Goal: Task Accomplishment & Management: Manage account settings

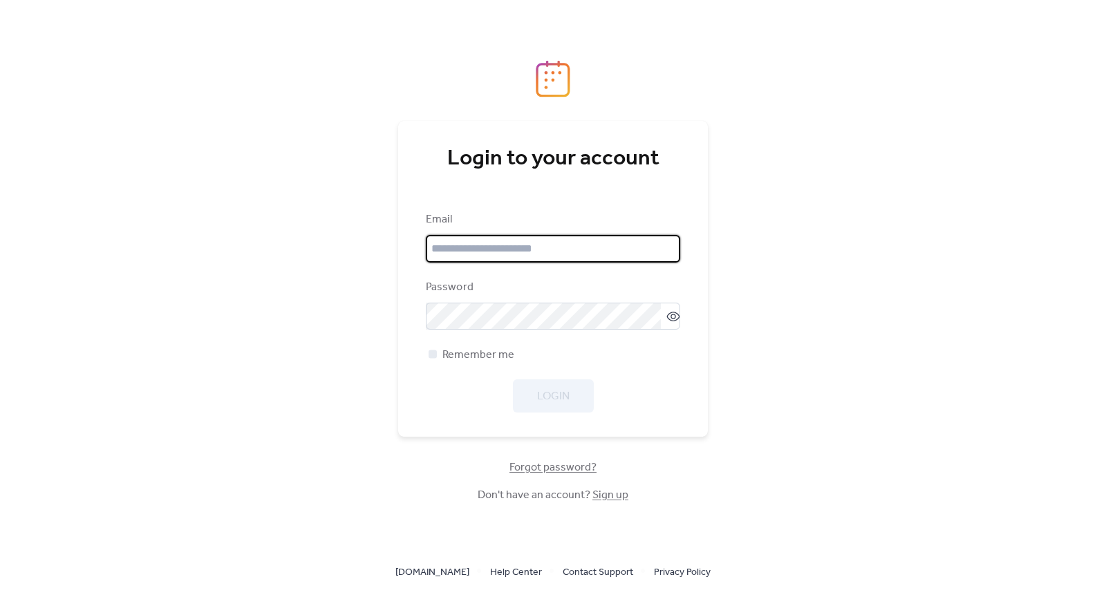
type input "**********"
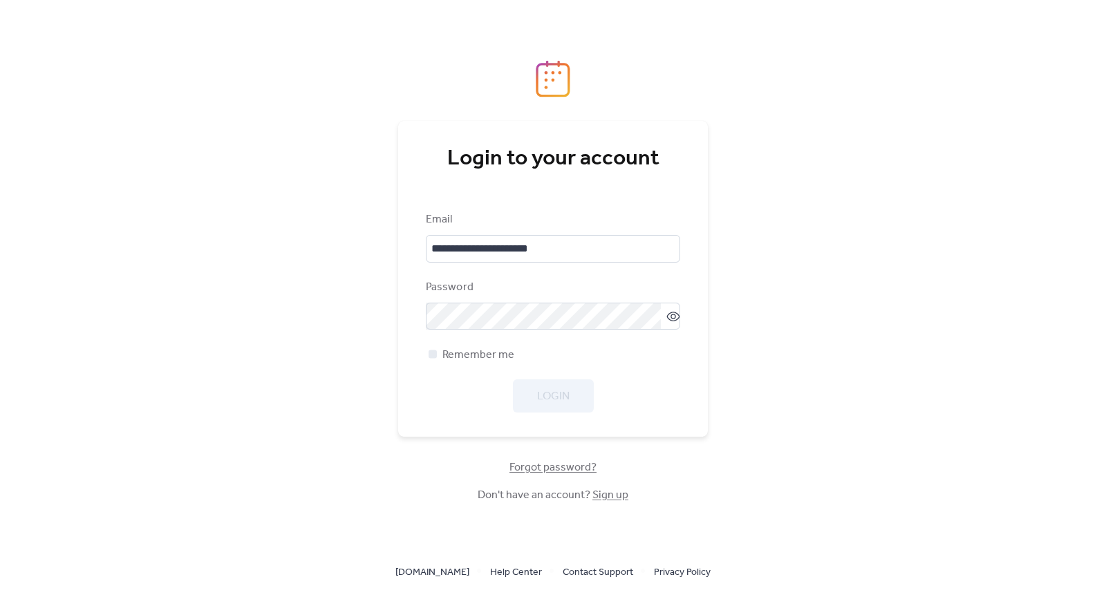
click at [797, 316] on div "**********" at bounding box center [553, 298] width 1106 height 597
click at [537, 404] on span "Login" at bounding box center [553, 397] width 33 height 17
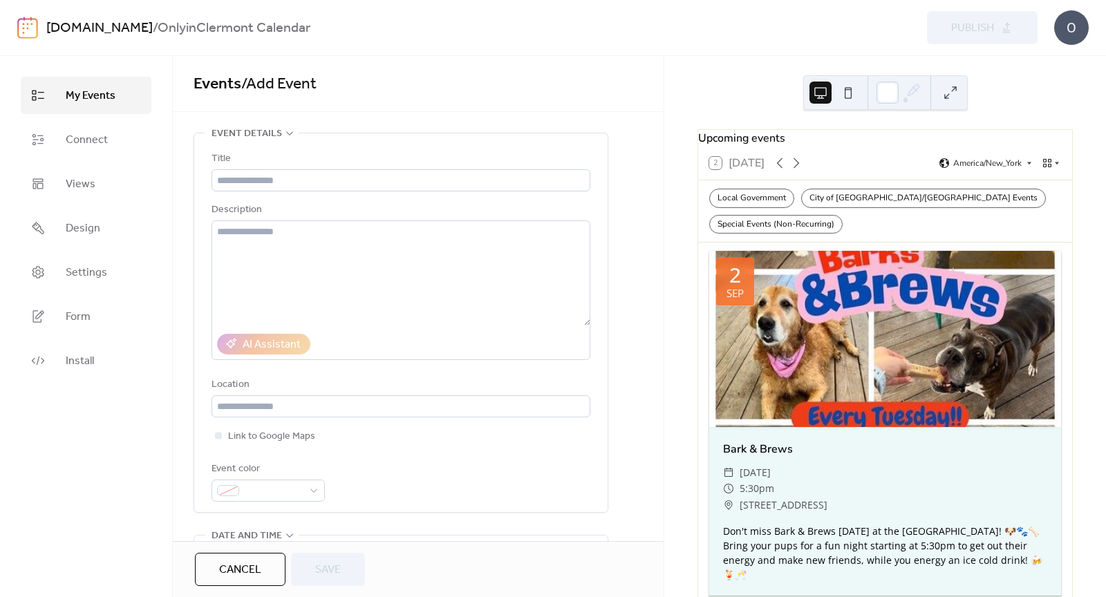
click at [71, 98] on span "My Events" at bounding box center [91, 96] width 50 height 17
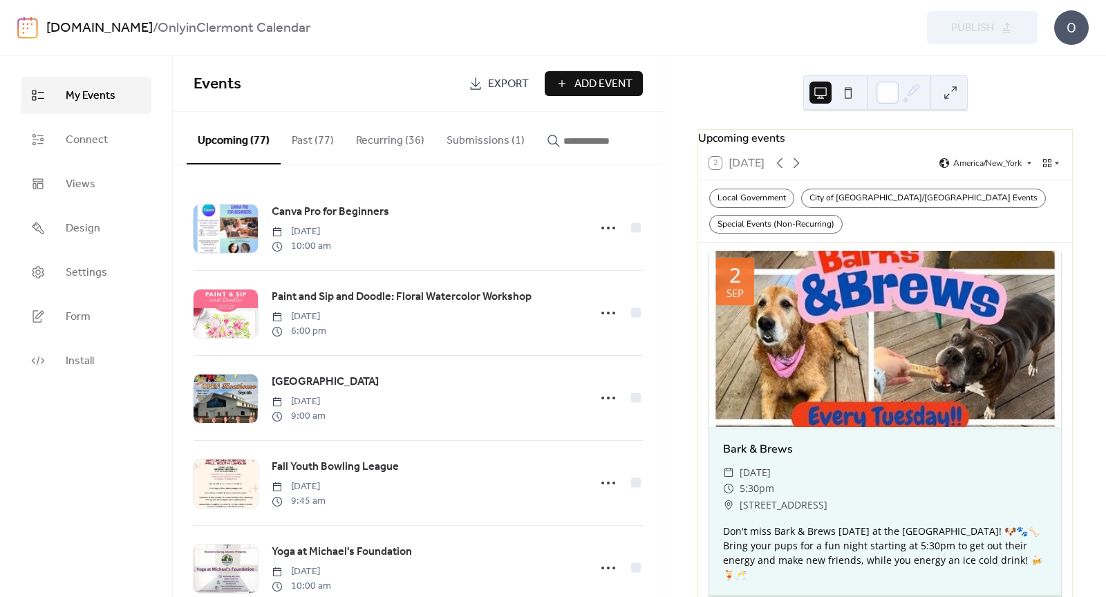
click at [495, 143] on button "Submissions (1)" at bounding box center [486, 137] width 100 height 51
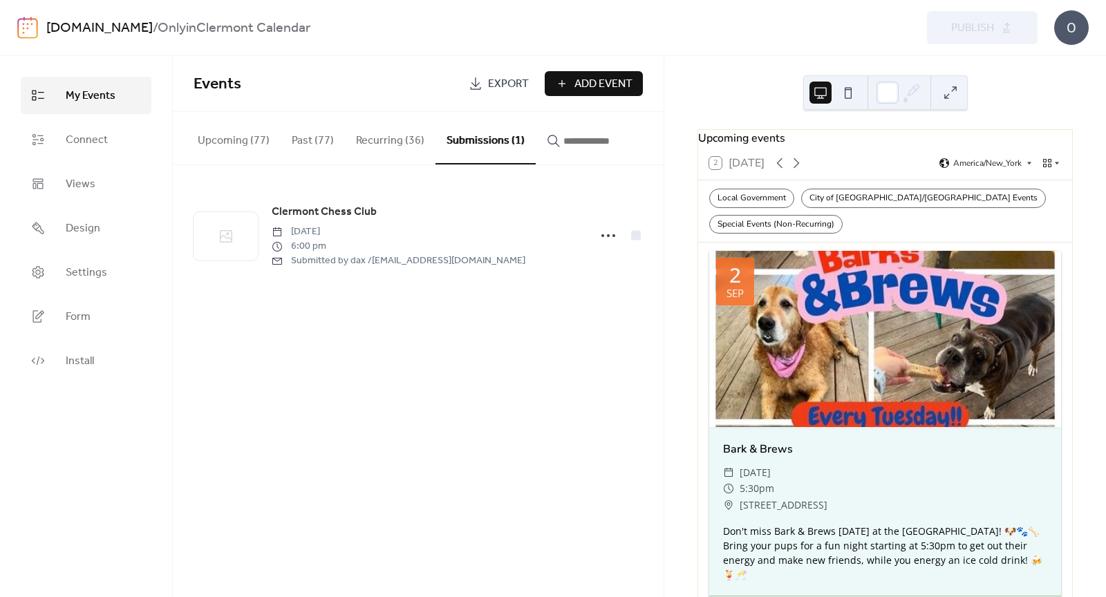
click at [395, 143] on button "Recurring (36)" at bounding box center [390, 137] width 91 height 51
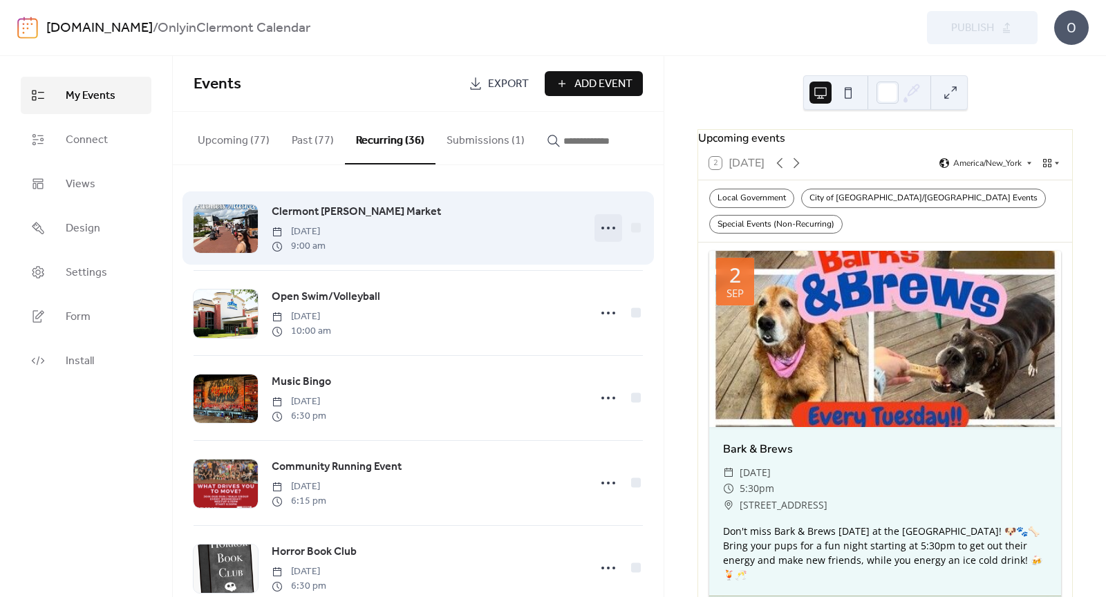
click at [597, 230] on icon at bounding box center [608, 228] width 22 height 22
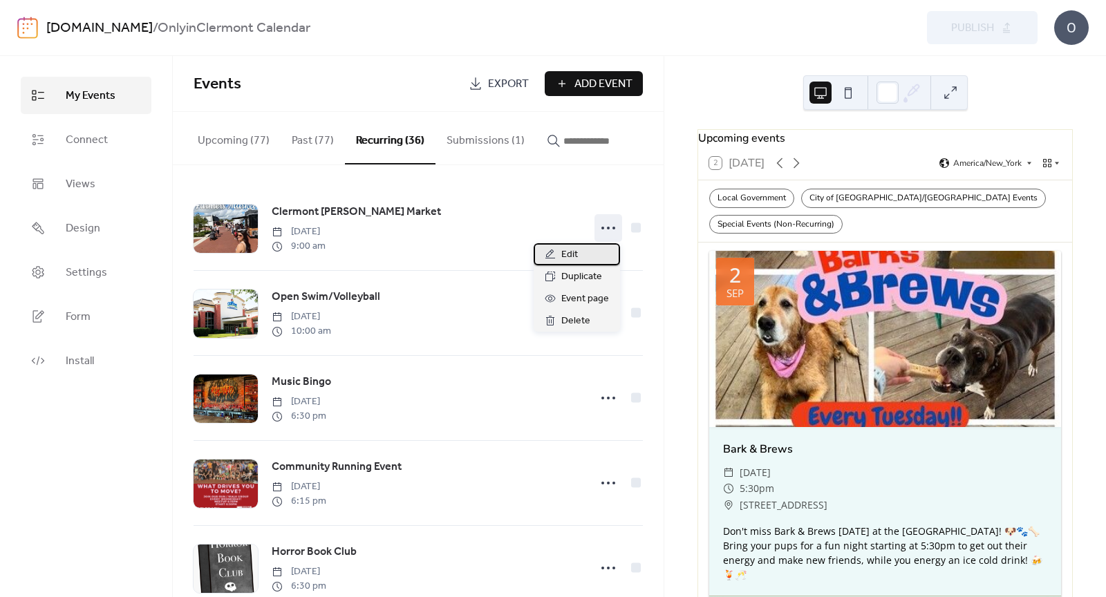
click at [582, 248] on div "Edit" at bounding box center [577, 254] width 86 height 22
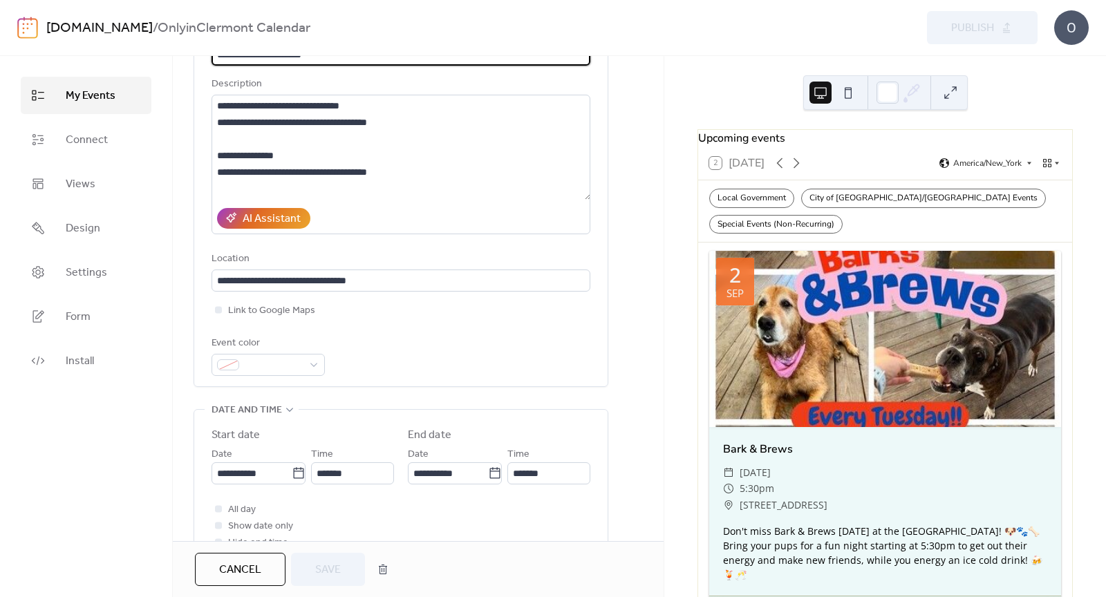
scroll to position [296, 0]
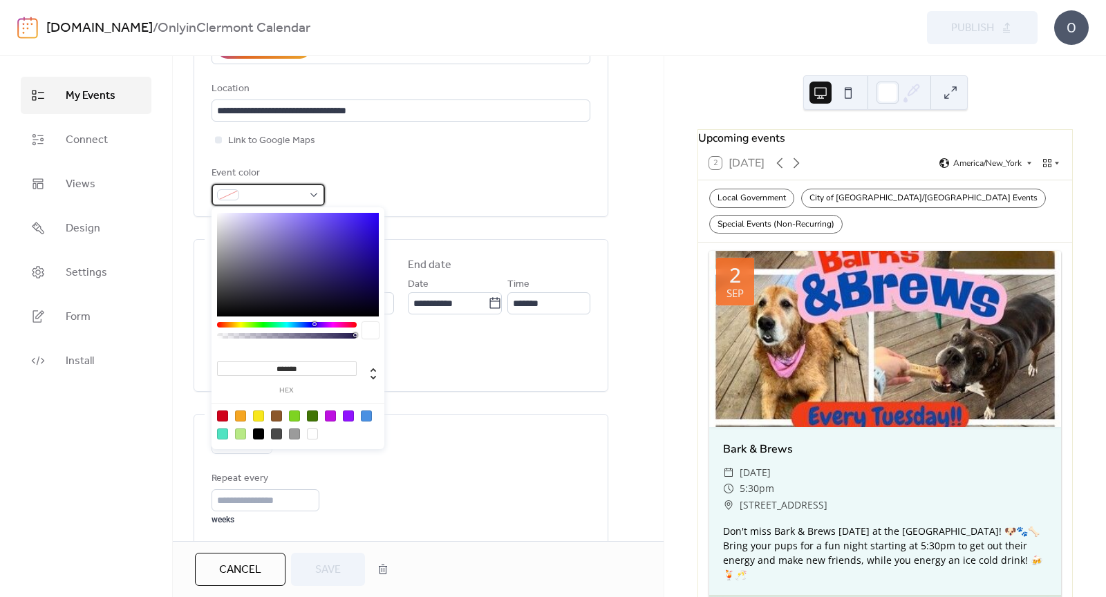
click at [271, 197] on span at bounding box center [274, 195] width 58 height 17
click at [227, 418] on div at bounding box center [222, 416] width 11 height 11
type input "*******"
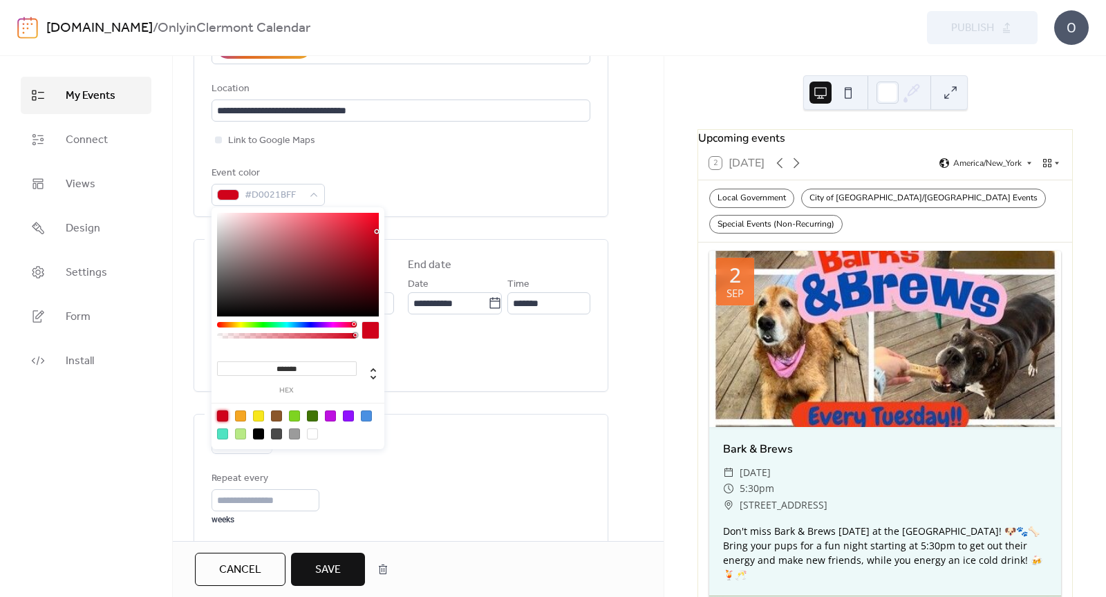
click at [330, 562] on span "Save" at bounding box center [328, 570] width 26 height 17
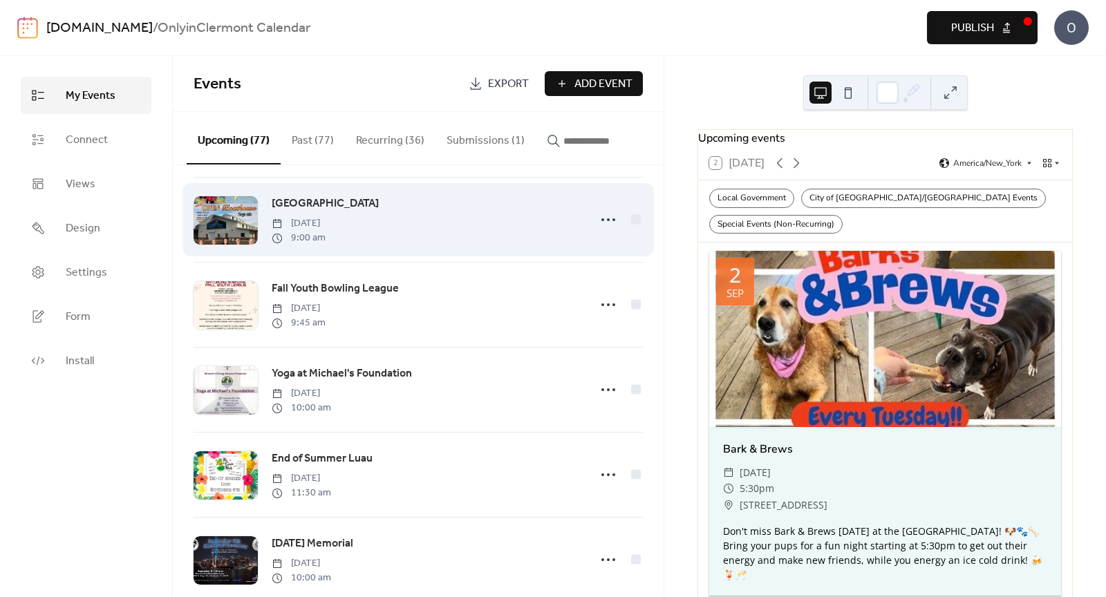
scroll to position [189, 0]
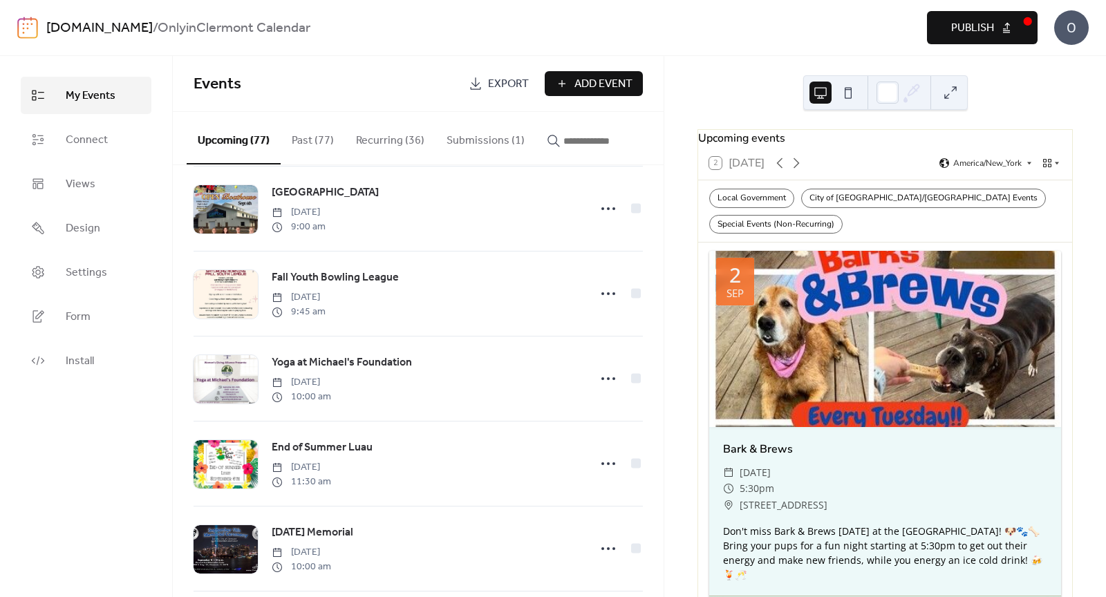
click at [389, 122] on button "Recurring (36)" at bounding box center [390, 137] width 91 height 51
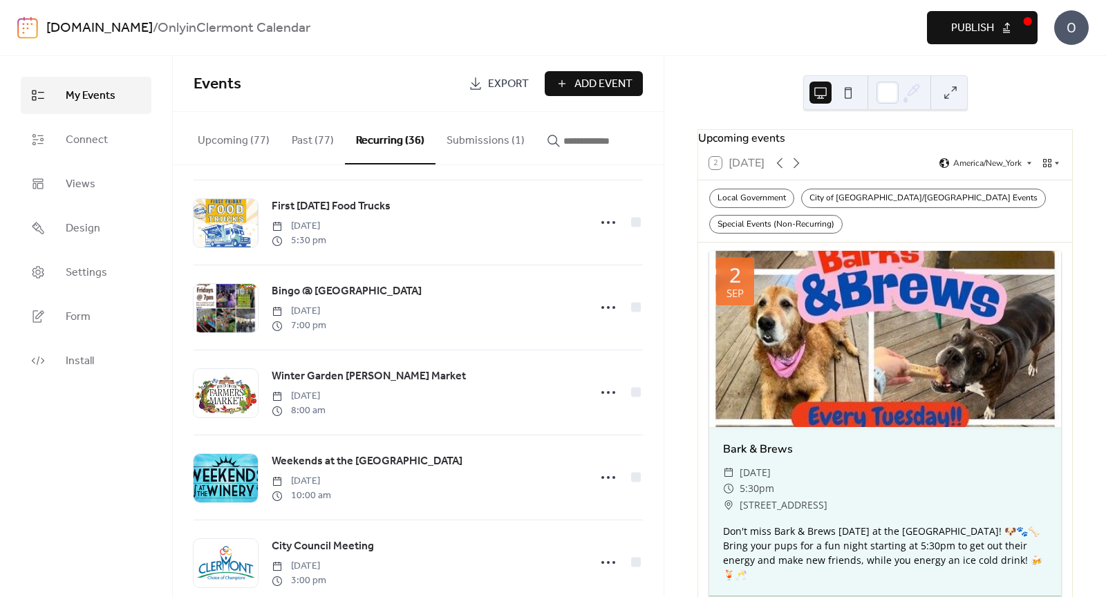
scroll to position [523, 0]
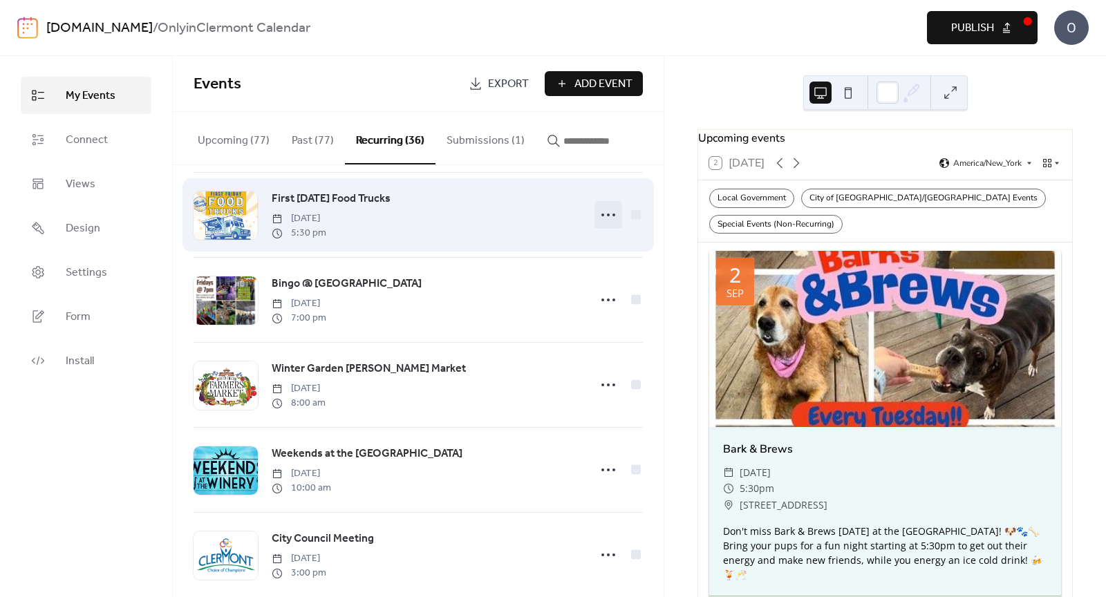
click at [607, 214] on circle at bounding box center [608, 215] width 3 height 3
click at [581, 216] on div "First [DATE] Food Trucks [DATE] 5:30 pm" at bounding box center [418, 215] width 449 height 84
click at [317, 198] on span "First [DATE] Food Trucks" at bounding box center [331, 199] width 119 height 17
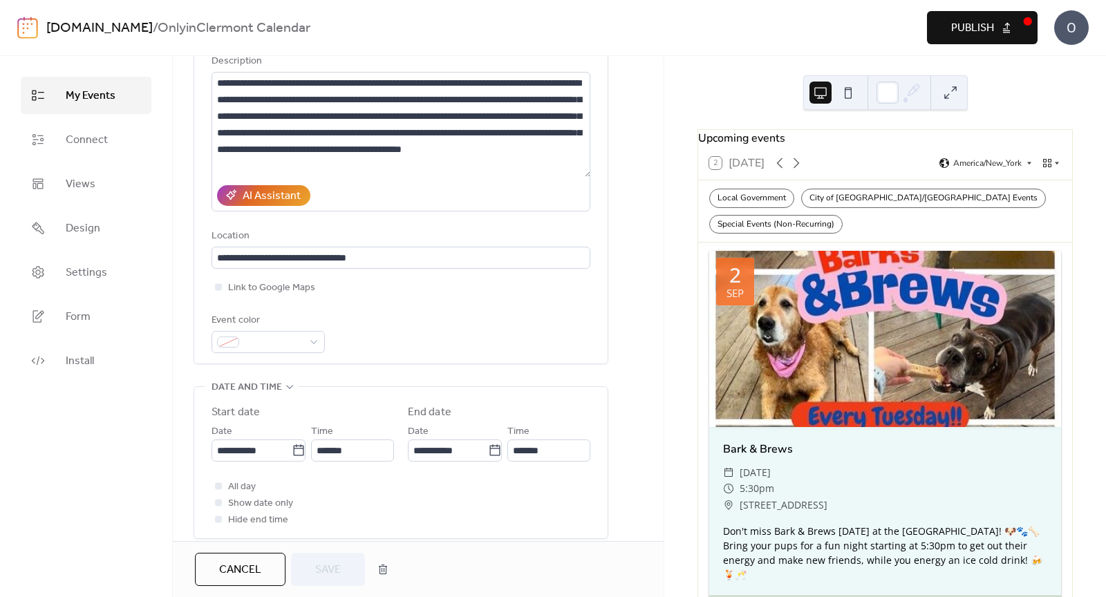
scroll to position [150, 0]
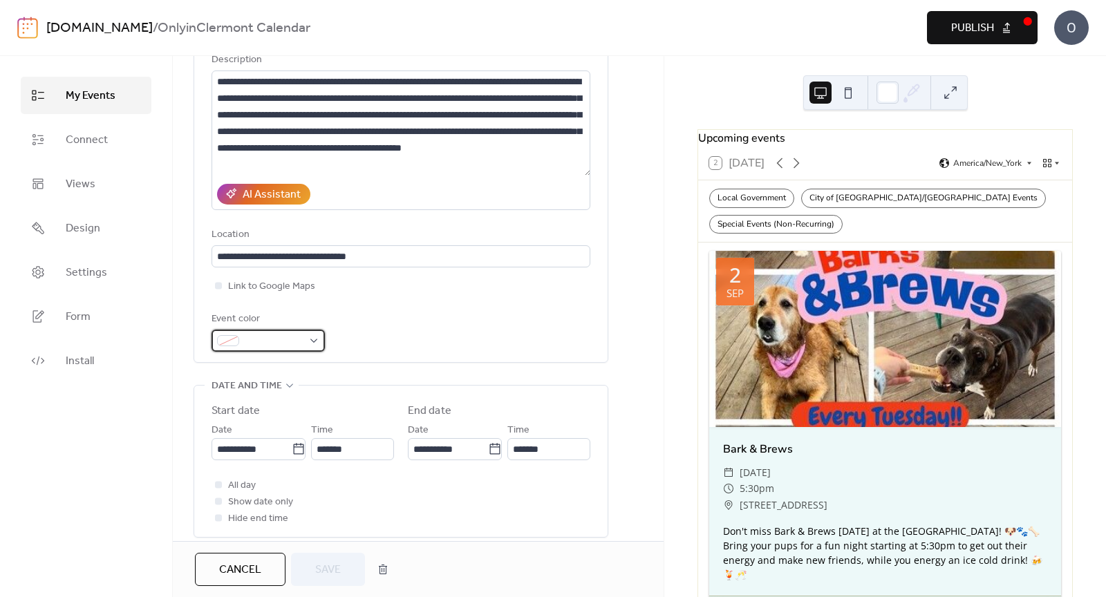
click at [271, 337] on span at bounding box center [274, 341] width 58 height 17
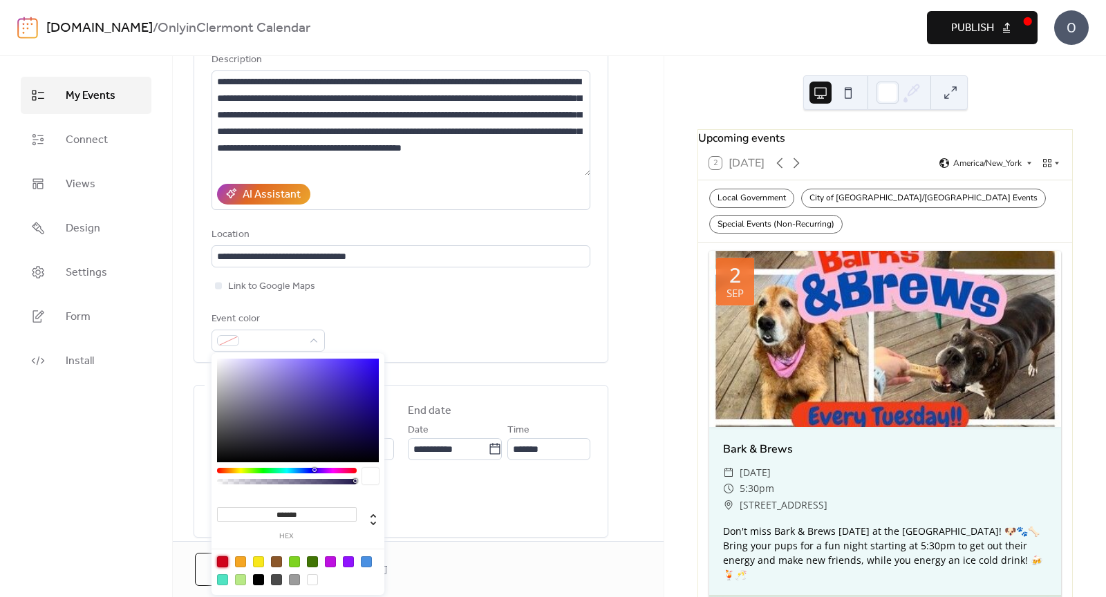
click at [221, 564] on div at bounding box center [222, 562] width 11 height 11
type input "*******"
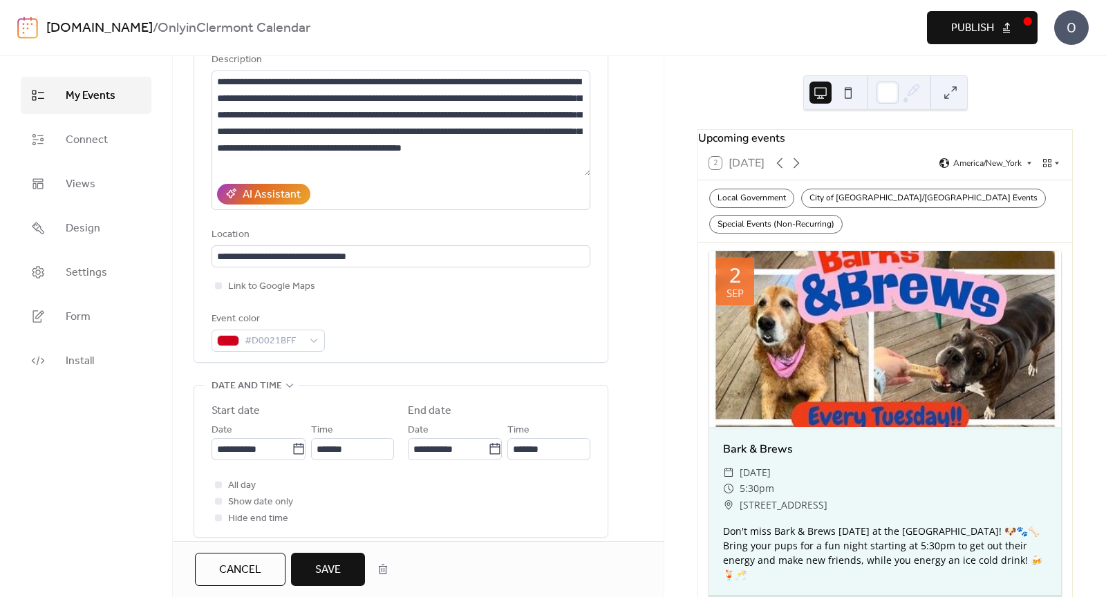
click at [337, 553] on div "Cancel Save" at bounding box center [418, 569] width 491 height 56
click at [340, 564] on span "Save" at bounding box center [328, 570] width 26 height 17
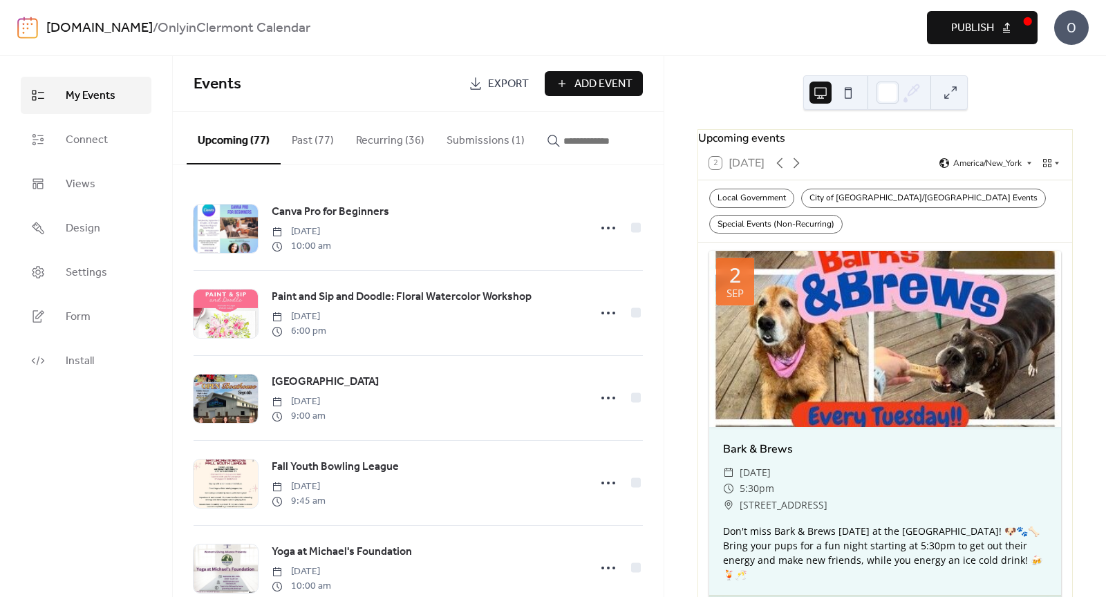
click at [999, 11] on div "Preview Publish" at bounding box center [830, 27] width 415 height 33
click at [999, 19] on button "Publish" at bounding box center [982, 27] width 111 height 33
